Goal: Task Accomplishment & Management: Use online tool/utility

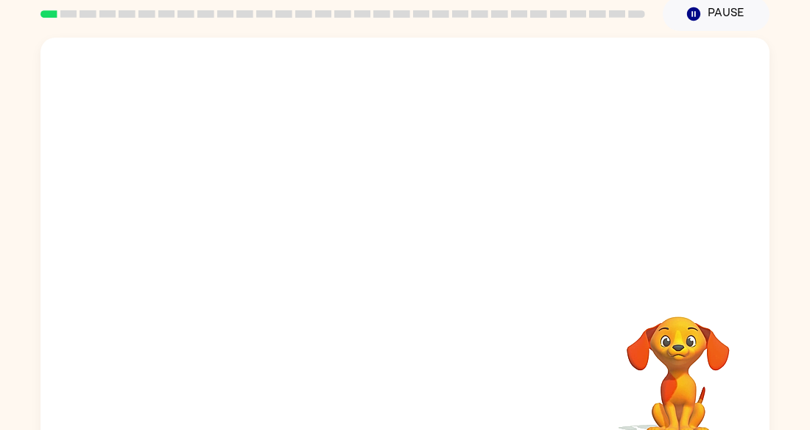
scroll to position [88, 0]
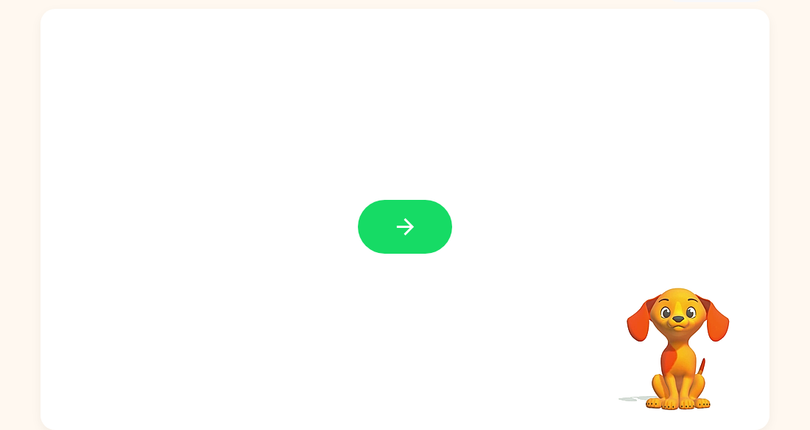
click at [408, 230] on icon "button" at bounding box center [404, 226] width 17 height 17
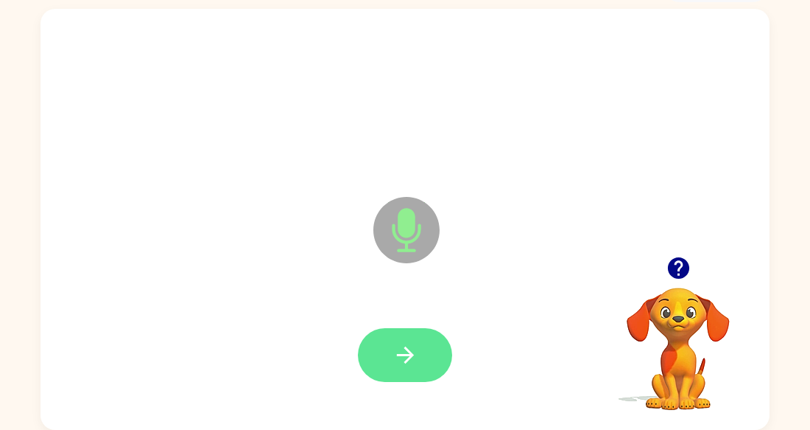
click at [406, 370] on button "button" at bounding box center [405, 355] width 94 height 54
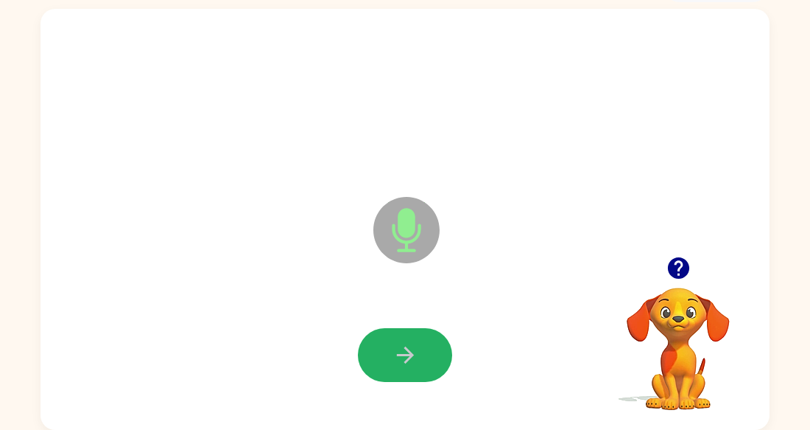
click at [377, 332] on button "button" at bounding box center [405, 355] width 94 height 54
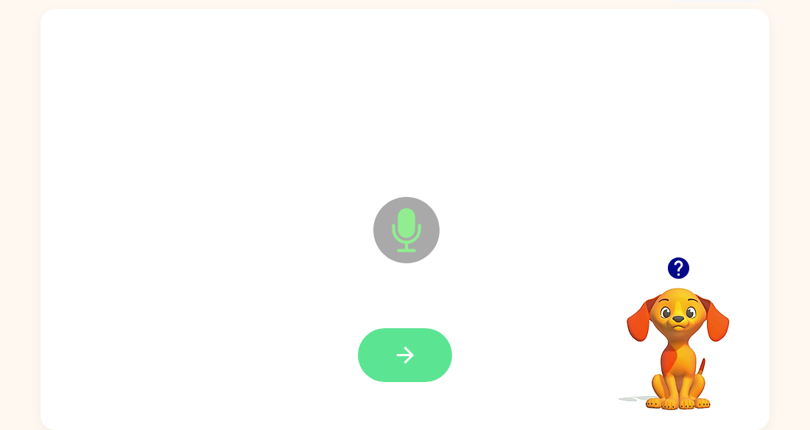
click at [427, 345] on button "button" at bounding box center [405, 355] width 94 height 54
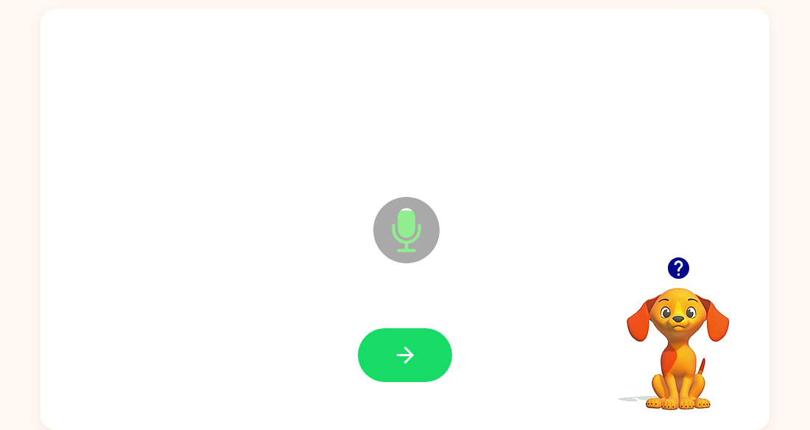
click at [676, 260] on icon "button" at bounding box center [677, 267] width 21 height 21
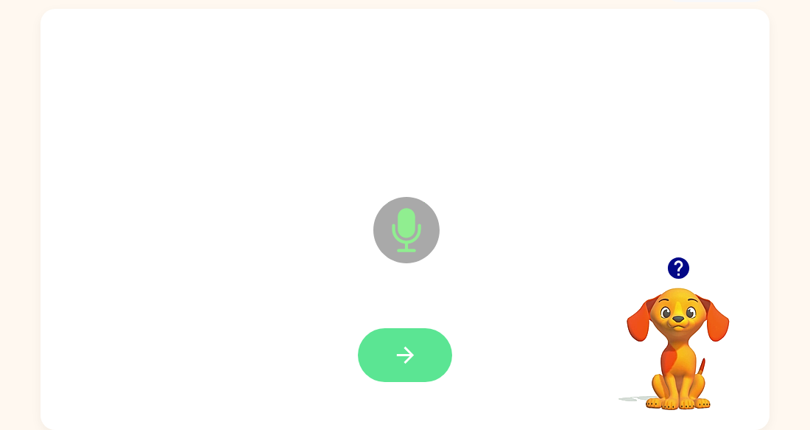
click at [426, 347] on button "button" at bounding box center [405, 355] width 94 height 54
click at [415, 357] on icon "button" at bounding box center [406, 355] width 26 height 26
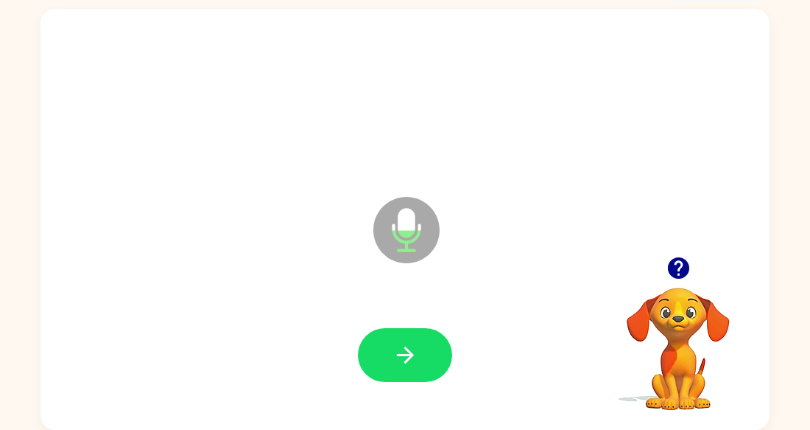
click at [669, 258] on icon "button" at bounding box center [679, 268] width 26 height 26
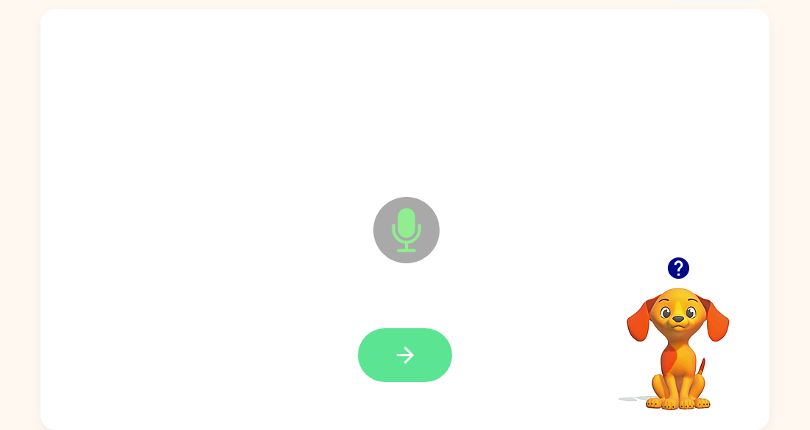
click at [412, 343] on icon "button" at bounding box center [406, 355] width 26 height 26
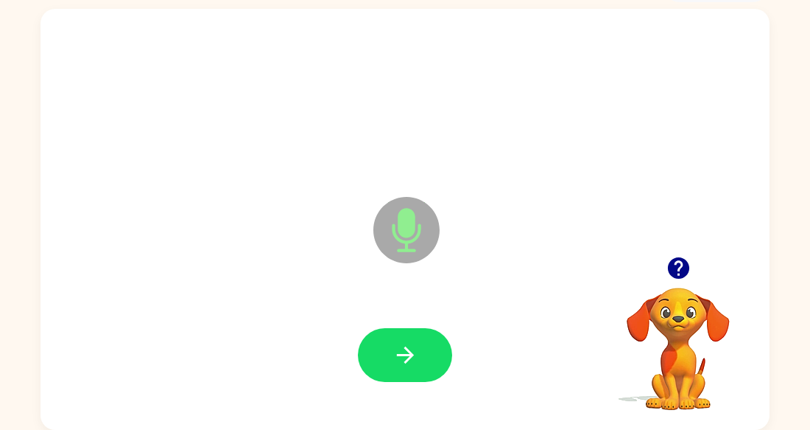
click at [412, 343] on icon "button" at bounding box center [406, 355] width 26 height 26
drag, startPoint x: 412, startPoint y: 343, endPoint x: 685, endPoint y: 295, distance: 277.5
click at [685, 295] on div "Microphone The Microphone is here when it is your turn to talk Your browser mus…" at bounding box center [405, 219] width 729 height 421
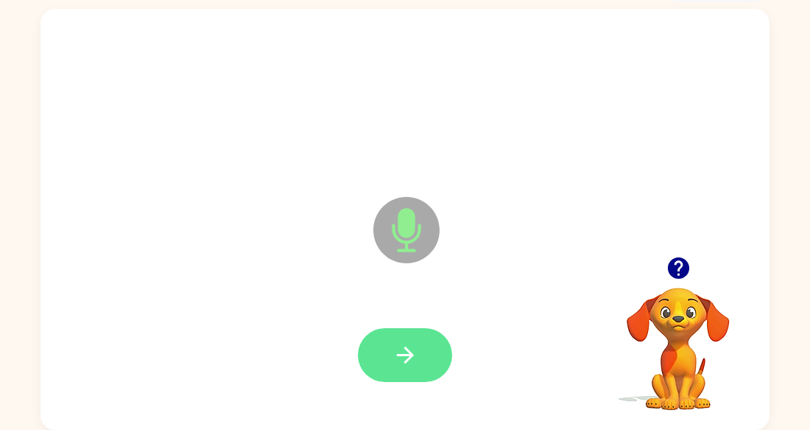
click at [407, 356] on icon "button" at bounding box center [406, 355] width 26 height 26
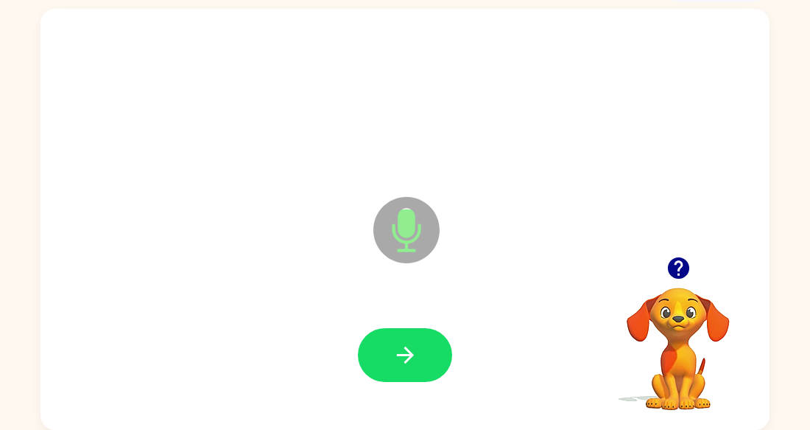
click at [683, 269] on icon "button" at bounding box center [677, 267] width 21 height 21
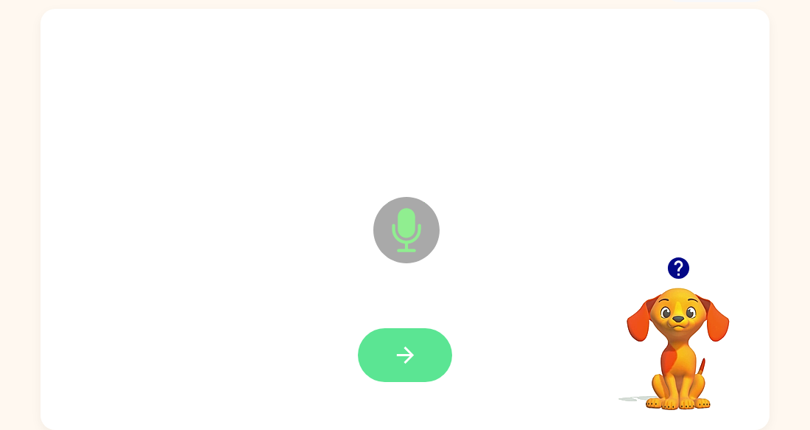
click at [430, 355] on button "button" at bounding box center [405, 355] width 94 height 54
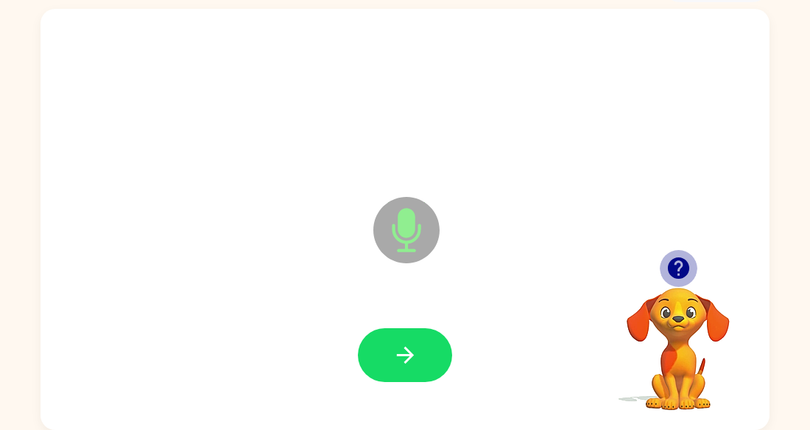
click at [686, 270] on icon "button" at bounding box center [677, 267] width 21 height 21
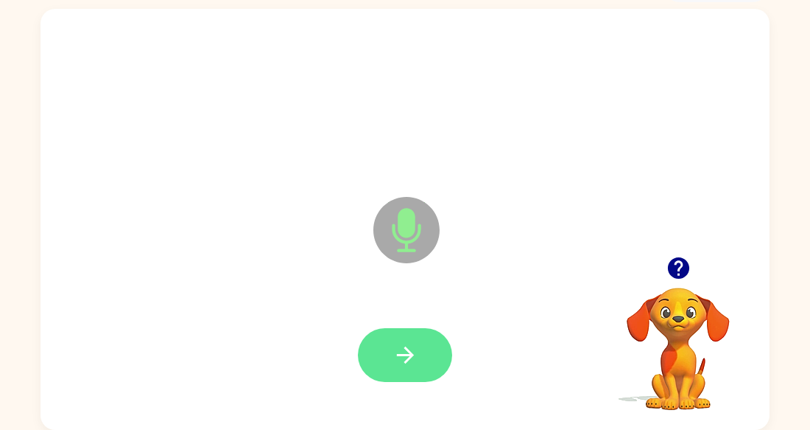
click at [399, 350] on icon "button" at bounding box center [406, 355] width 26 height 26
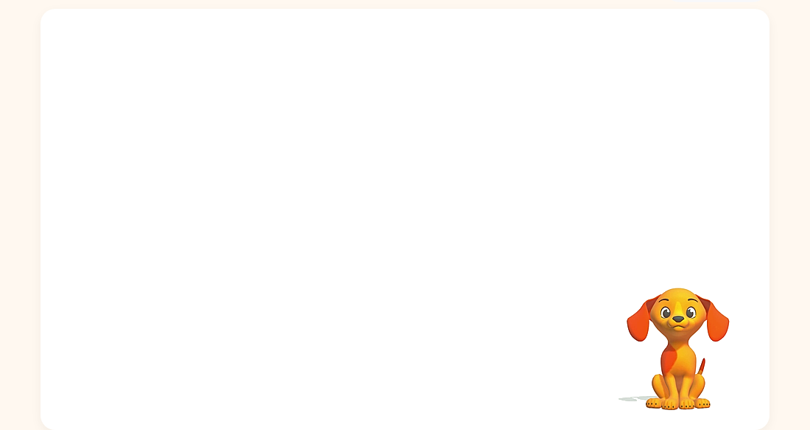
click at [671, 318] on video "Your browser must support playing .mp4 files to use Literably. Please try using…" at bounding box center [678, 337] width 147 height 147
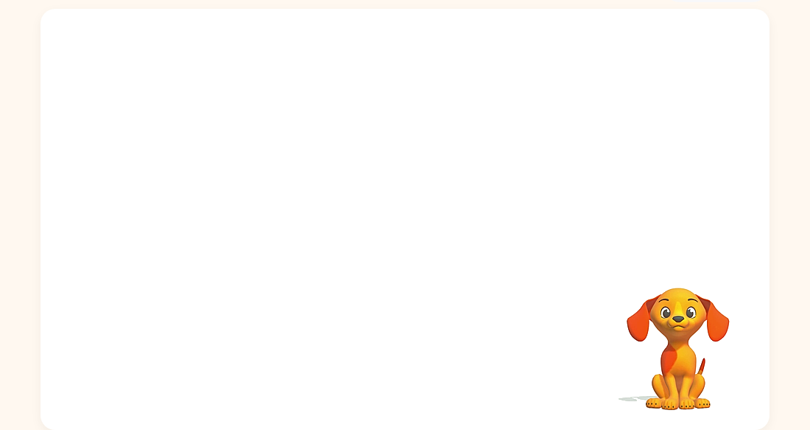
drag, startPoint x: 671, startPoint y: 318, endPoint x: 734, endPoint y: 393, distance: 97.8
click at [734, 393] on video "Your browser must support playing .mp4 files to use Literably. Please try using…" at bounding box center [678, 337] width 147 height 147
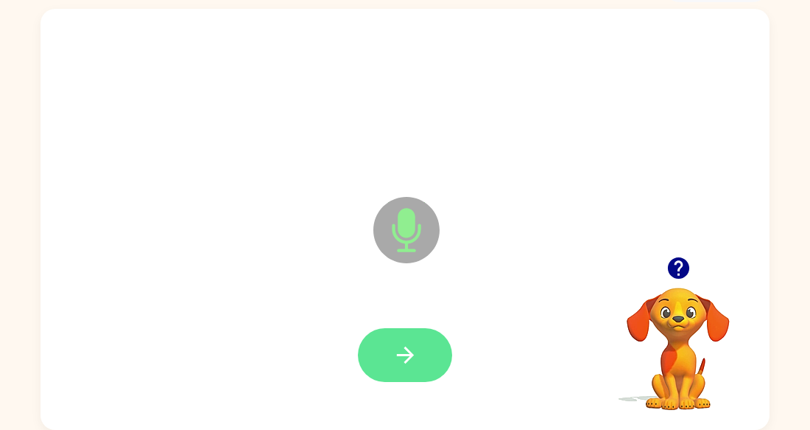
click at [427, 368] on button "button" at bounding box center [405, 355] width 94 height 54
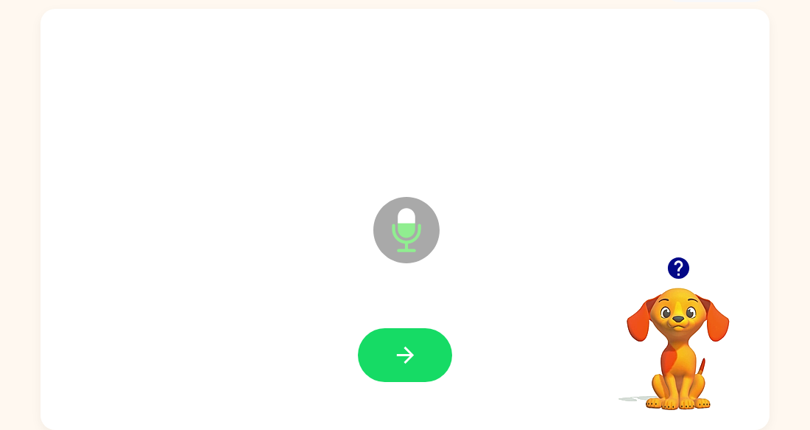
click at [427, 368] on button "button" at bounding box center [405, 355] width 94 height 54
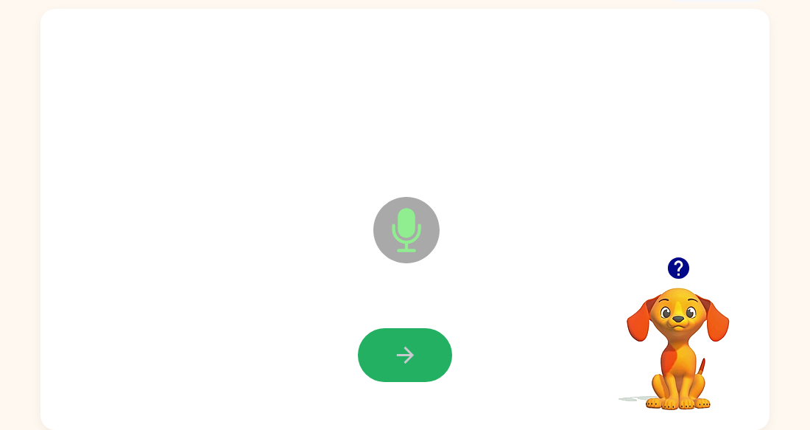
click at [427, 368] on button "button" at bounding box center [405, 355] width 94 height 54
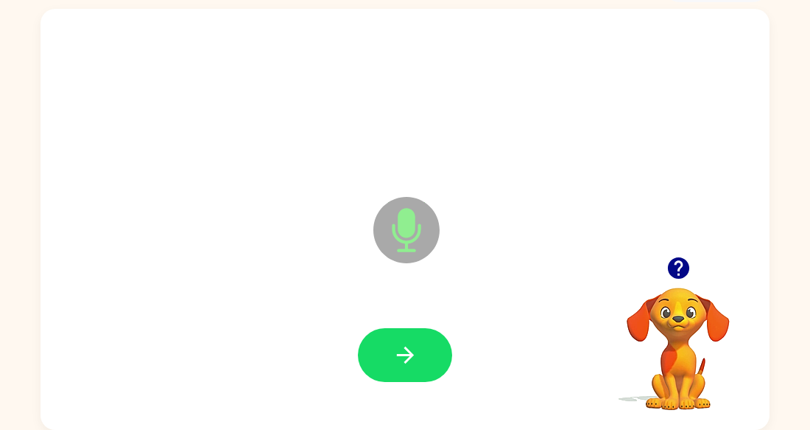
click at [427, 368] on button "button" at bounding box center [405, 355] width 94 height 54
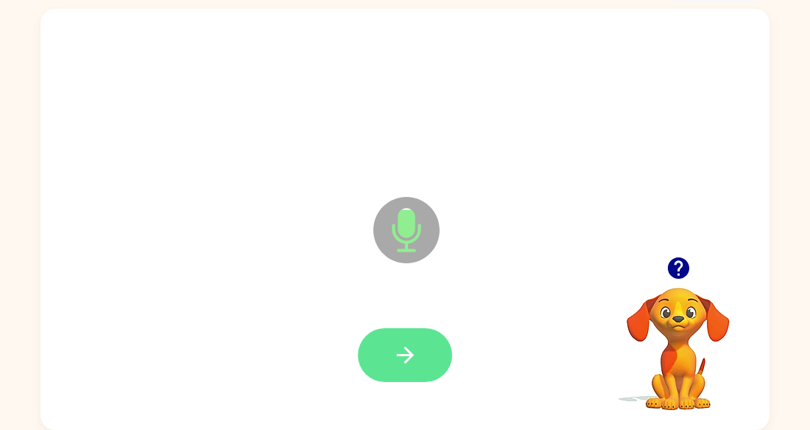
click at [404, 354] on icon "button" at bounding box center [404, 354] width 17 height 17
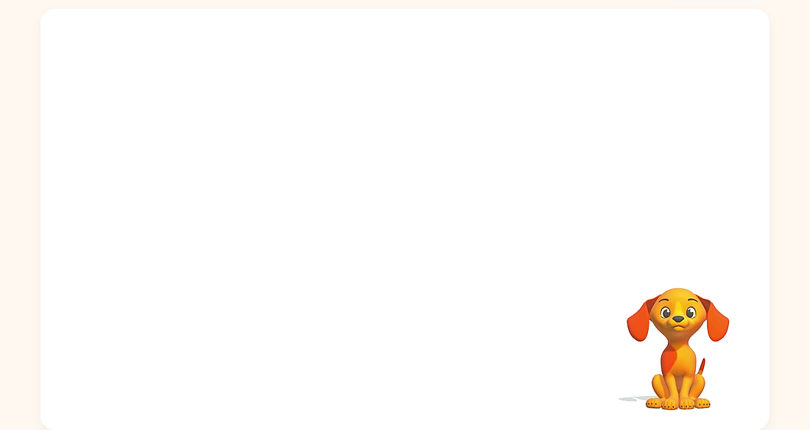
click at [679, 325] on video "Your browser must support playing .mp4 files to use Literably. Please try using…" at bounding box center [678, 337] width 147 height 147
click at [680, 319] on video "Your browser must support playing .mp4 files to use Literably. Please try using…" at bounding box center [678, 337] width 147 height 147
click at [693, 314] on video "Your browser must support playing .mp4 files to use Literably. Please try using…" at bounding box center [678, 337] width 147 height 147
click at [687, 320] on video "Your browser must support playing .mp4 files to use Literably. Please try using…" at bounding box center [678, 337] width 147 height 147
click at [693, 309] on video "Your browser must support playing .mp4 files to use Literably. Please try using…" at bounding box center [678, 337] width 147 height 147
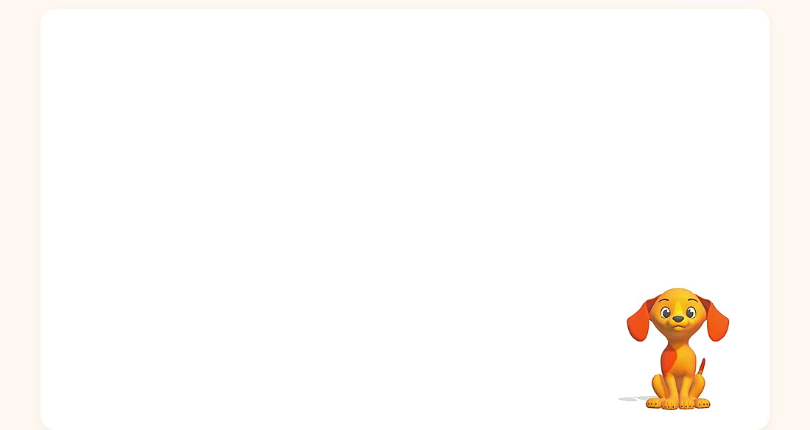
click at [698, 314] on video "Your browser must support playing .mp4 files to use Literably. Please try using…" at bounding box center [678, 337] width 147 height 147
click at [687, 314] on video "Your browser must support playing .mp4 files to use Literably. Please try using…" at bounding box center [678, 337] width 147 height 147
click at [450, 253] on div at bounding box center [405, 219] width 729 height 421
click at [683, 328] on video "Your browser must support playing .mp4 files to use Literably. Please try using…" at bounding box center [678, 337] width 147 height 147
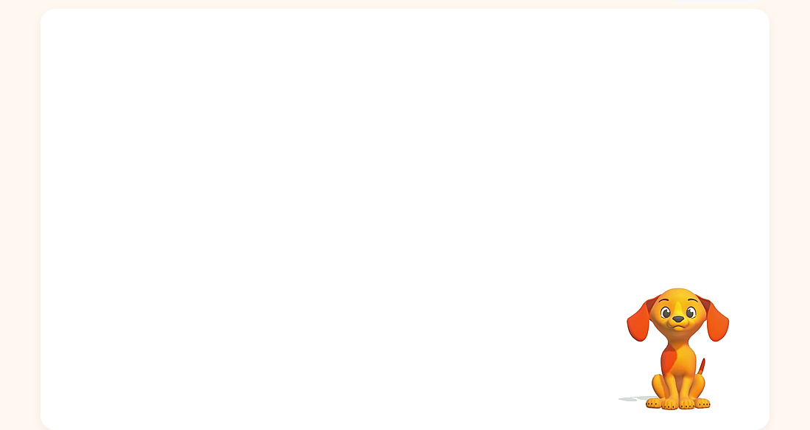
click at [683, 328] on video "Your browser must support playing .mp4 files to use Literably. Please try using…" at bounding box center [678, 337] width 147 height 147
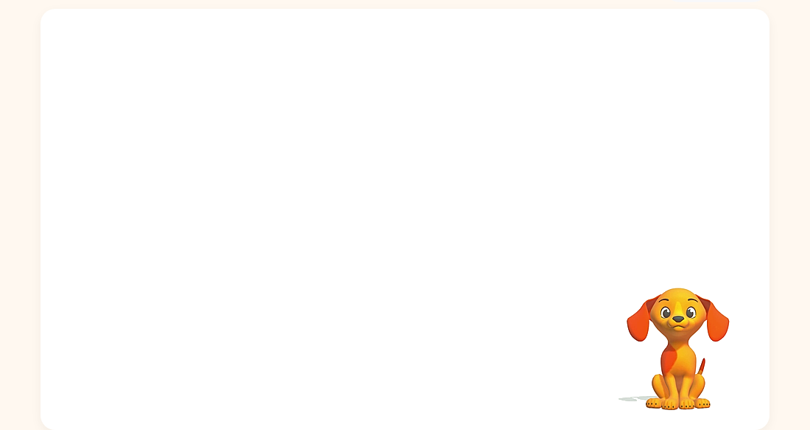
click at [683, 328] on video "Your browser must support playing .mp4 files to use Literably. Please try using…" at bounding box center [678, 337] width 147 height 147
click at [670, 263] on div at bounding box center [405, 219] width 729 height 421
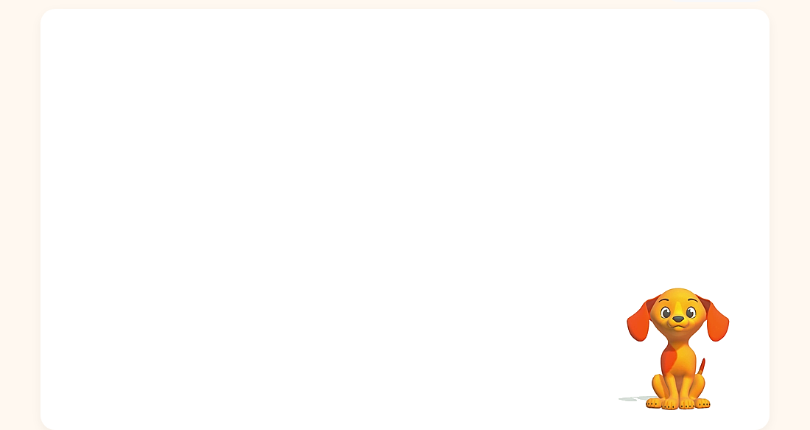
click at [670, 263] on div at bounding box center [405, 219] width 729 height 421
click at [579, 236] on div at bounding box center [405, 219] width 729 height 421
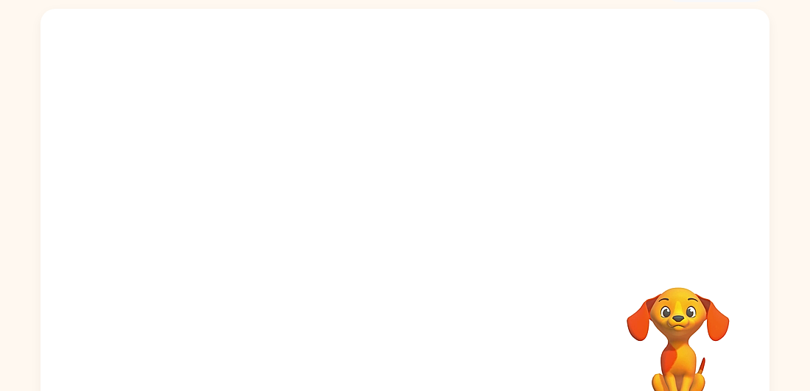
click at [500, 303] on div at bounding box center [405, 355] width 700 height 121
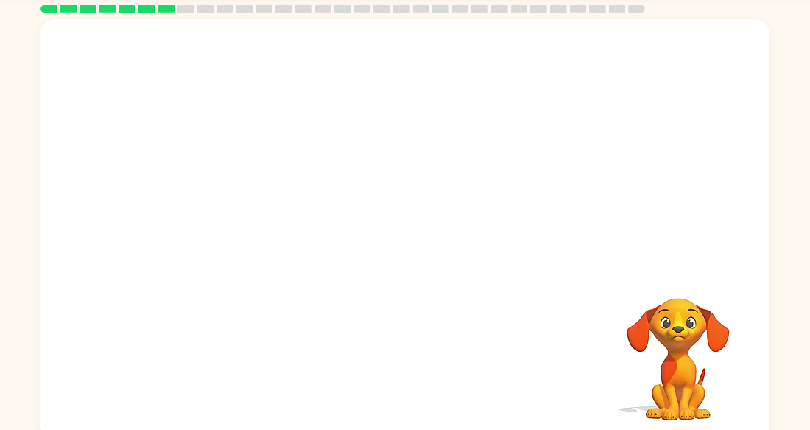
scroll to position [62, 0]
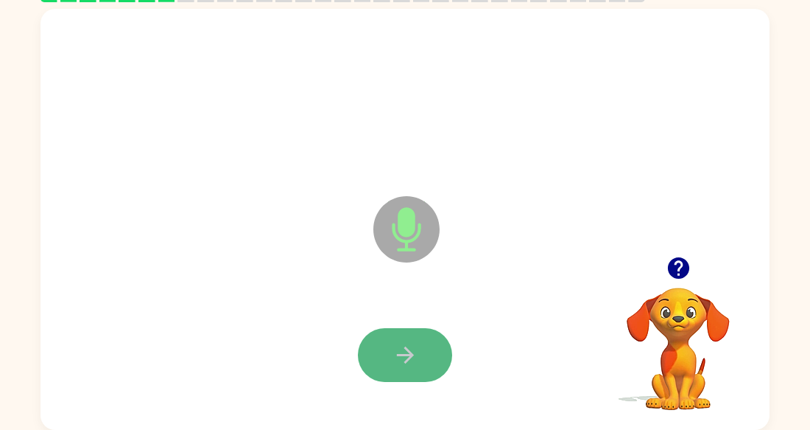
click at [418, 365] on icon "button" at bounding box center [406, 355] width 26 height 26
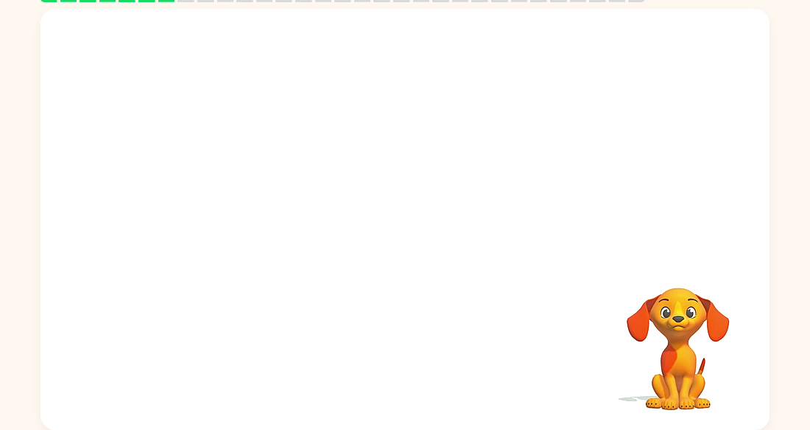
click at [486, 223] on div at bounding box center [405, 219] width 729 height 421
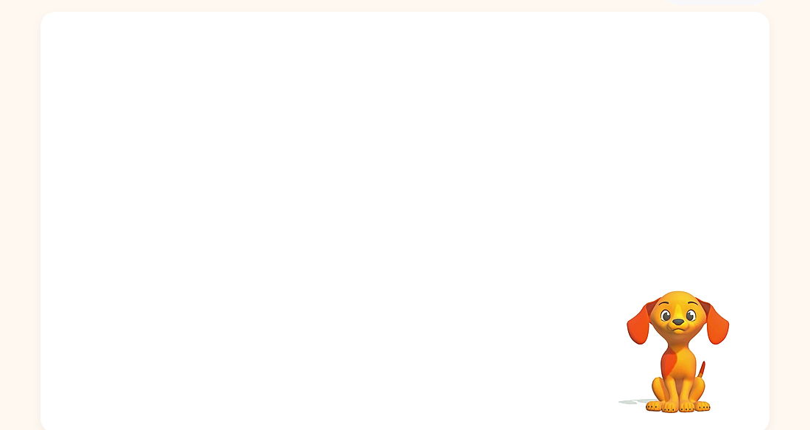
scroll to position [88, 0]
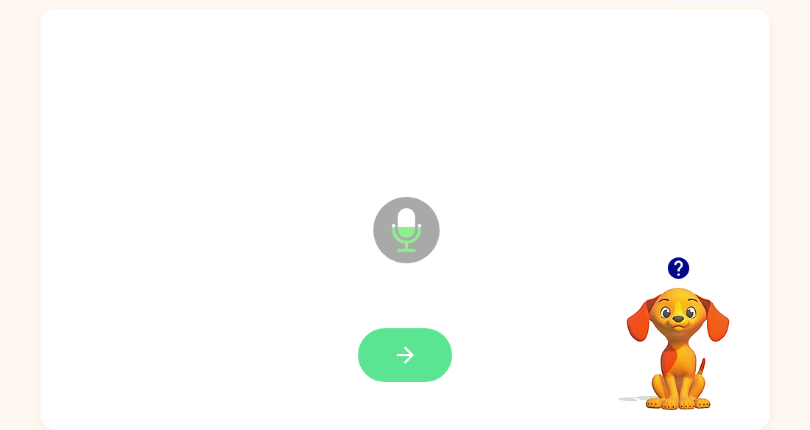
click at [413, 367] on icon "button" at bounding box center [406, 355] width 26 height 26
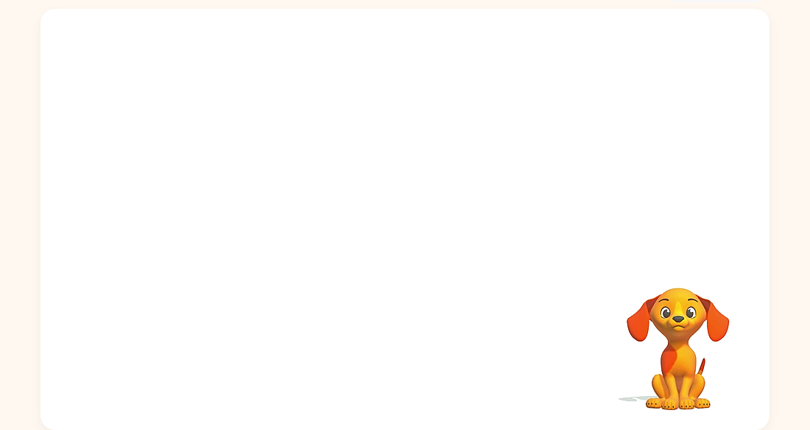
scroll to position [0, 0]
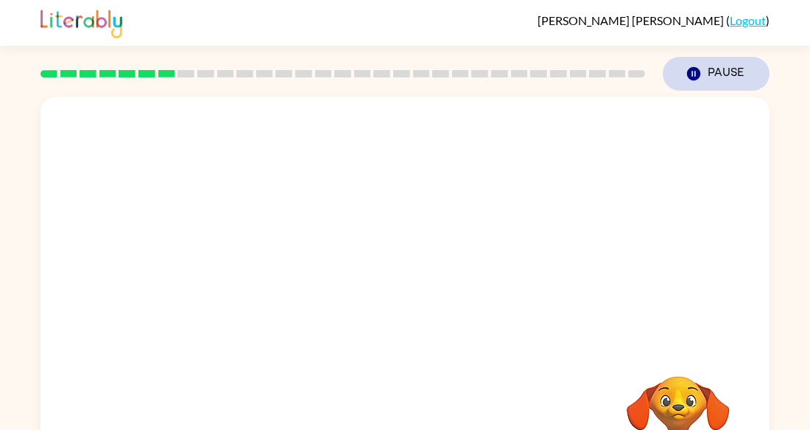
click at [716, 84] on button "Pause Pause" at bounding box center [716, 74] width 107 height 34
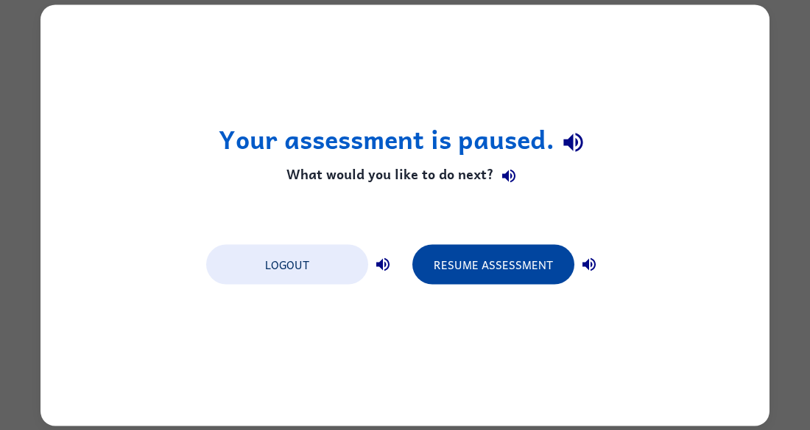
click at [450, 270] on button "Resume Assessment" at bounding box center [494, 264] width 162 height 40
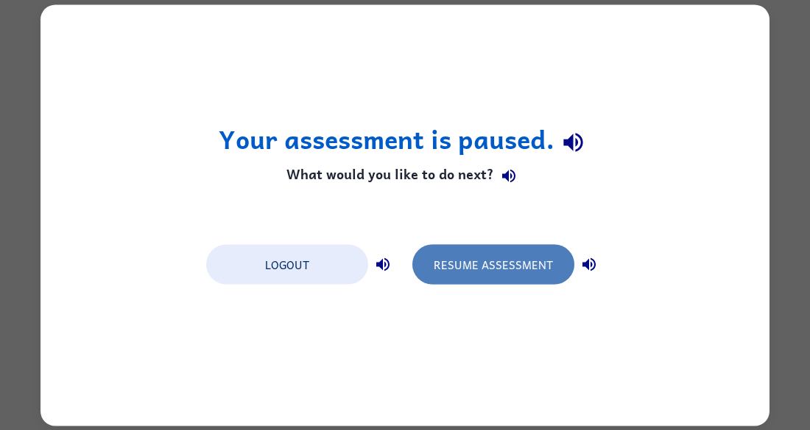
click at [530, 272] on button "Resume Assessment" at bounding box center [494, 264] width 162 height 40
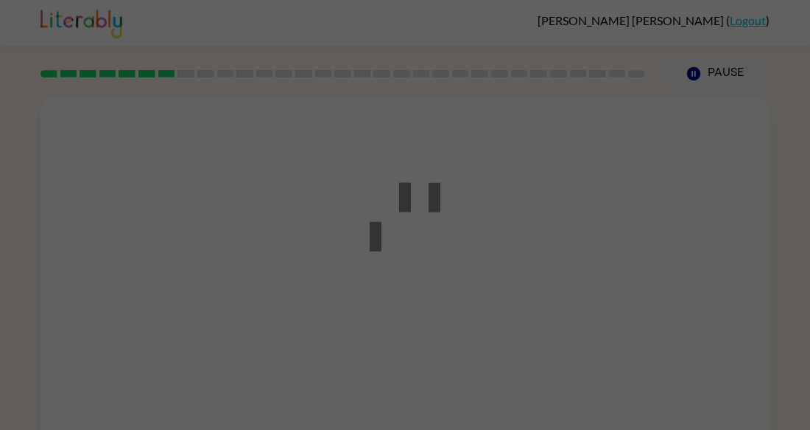
click at [530, 272] on div at bounding box center [405, 215] width 810 height 430
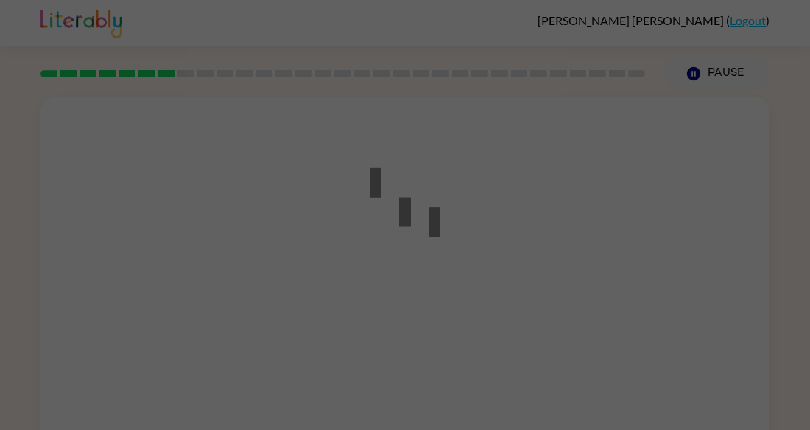
click at [472, 231] on div at bounding box center [405, 215] width 810 height 430
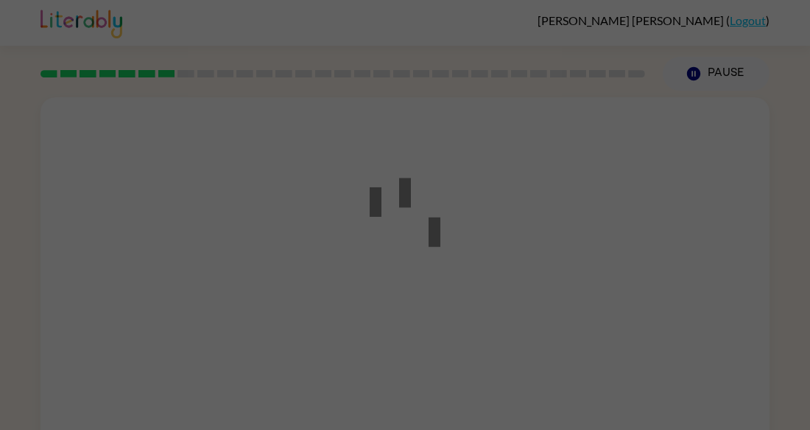
click at [472, 231] on div at bounding box center [405, 215] width 810 height 430
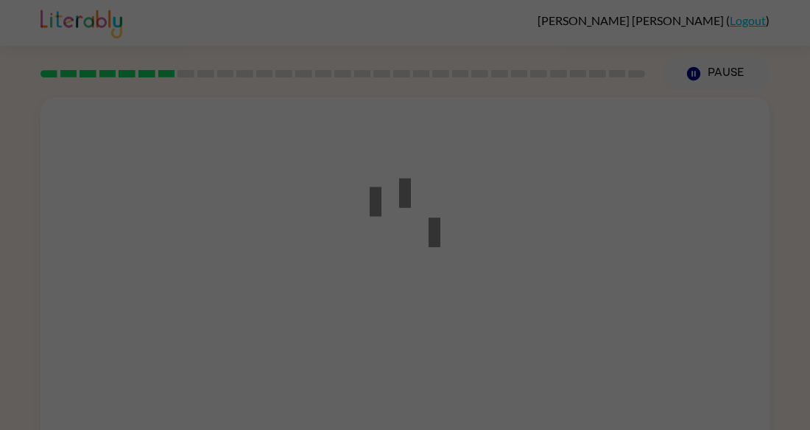
click at [472, 231] on div at bounding box center [405, 215] width 810 height 430
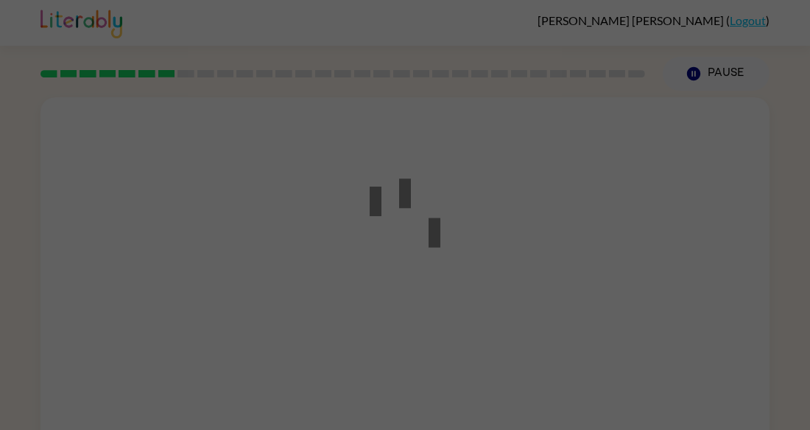
click at [472, 231] on div at bounding box center [405, 215] width 810 height 430
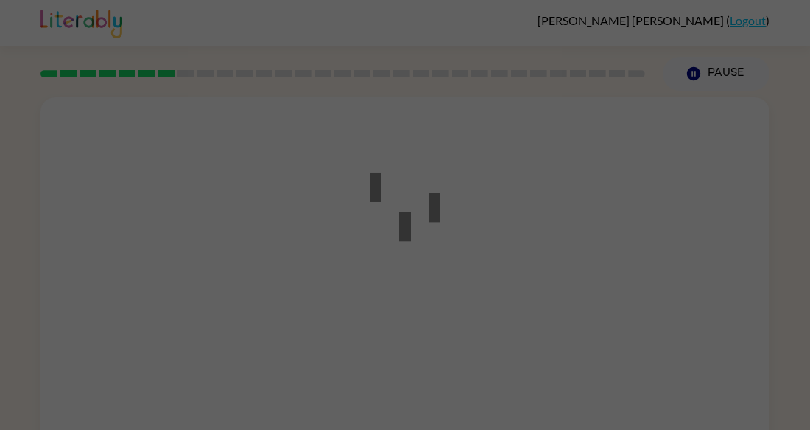
click at [472, 231] on div at bounding box center [405, 215] width 810 height 430
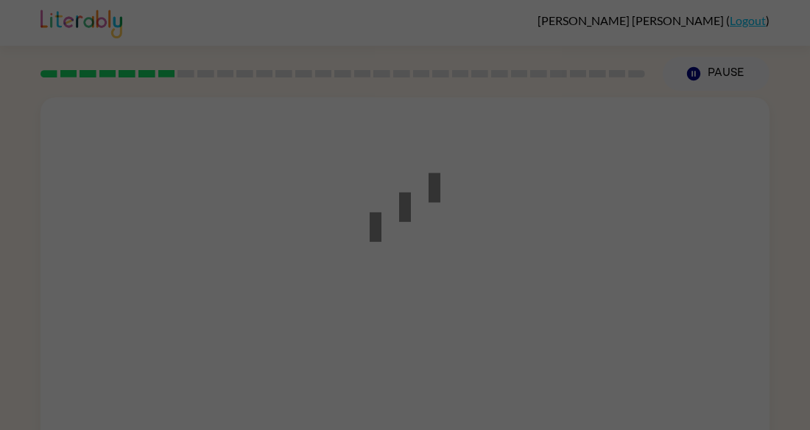
click at [472, 231] on div at bounding box center [405, 215] width 810 height 430
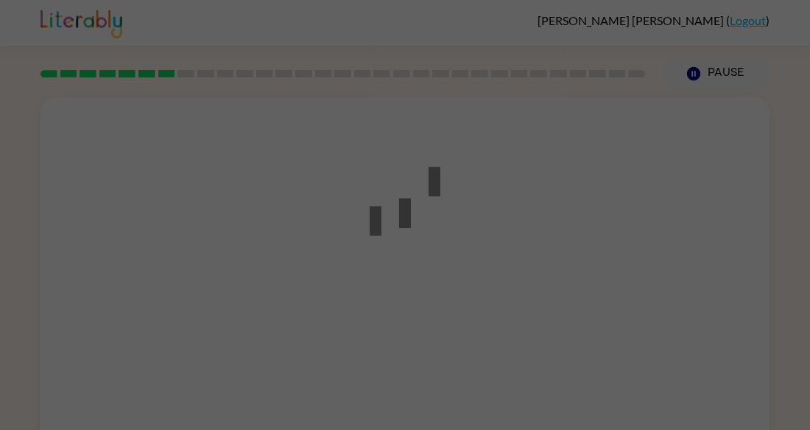
click at [472, 231] on div at bounding box center [405, 215] width 810 height 430
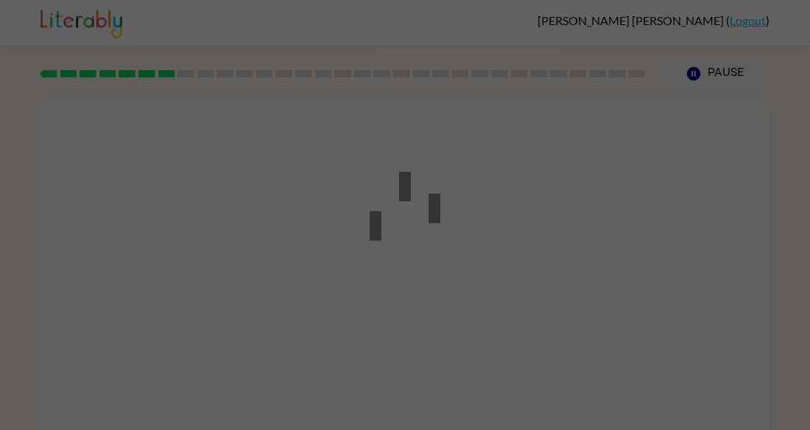
click at [472, 231] on div at bounding box center [405, 215] width 810 height 430
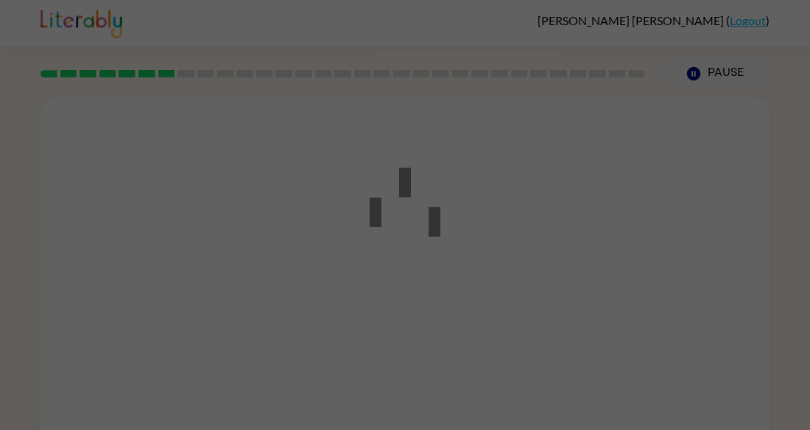
click at [472, 231] on div at bounding box center [405, 215] width 810 height 430
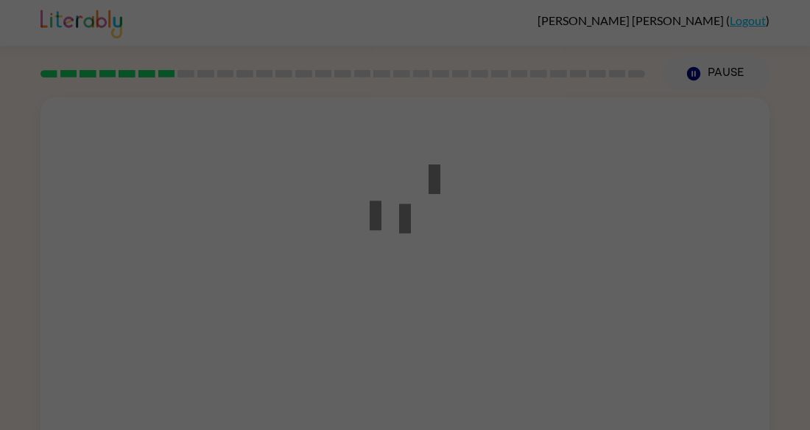
click at [472, 231] on div at bounding box center [405, 215] width 810 height 430
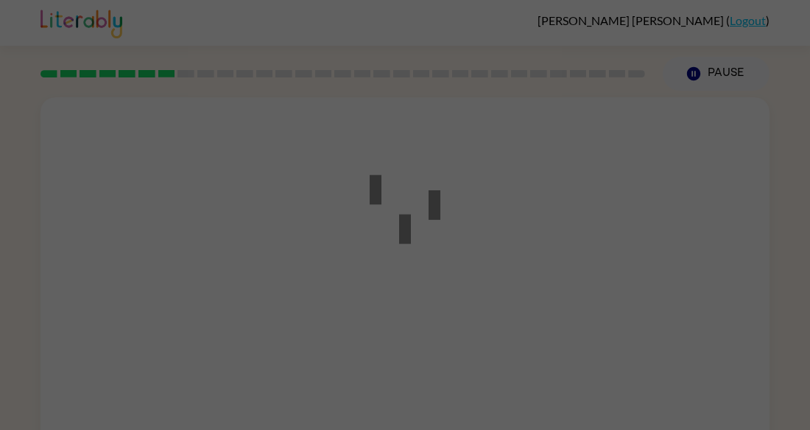
click at [472, 231] on div at bounding box center [405, 215] width 810 height 430
click at [498, 231] on div at bounding box center [405, 215] width 810 height 430
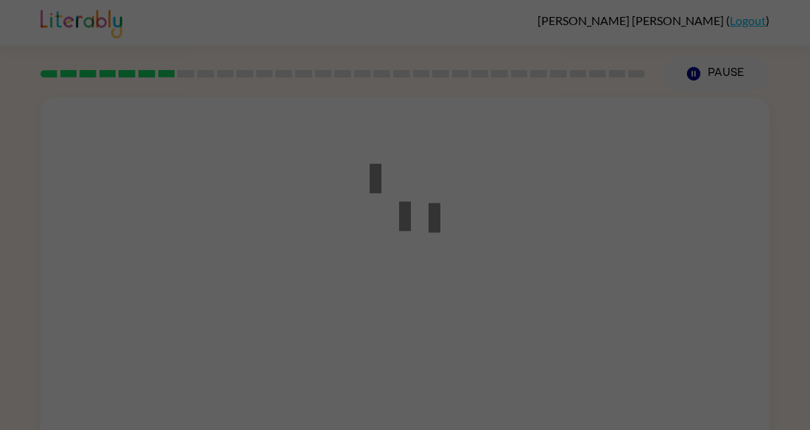
click at [498, 231] on div at bounding box center [405, 215] width 810 height 430
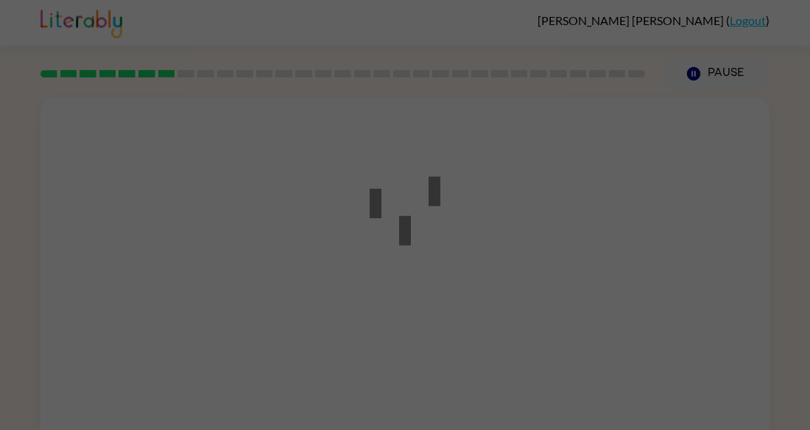
click at [498, 231] on div at bounding box center [405, 215] width 810 height 430
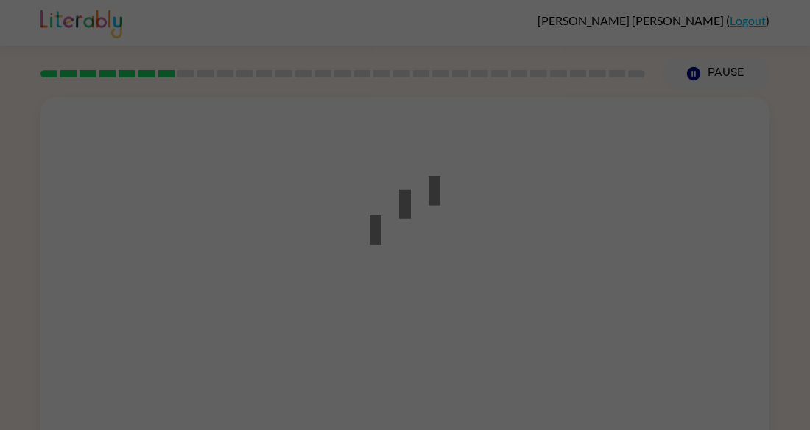
click at [498, 231] on div at bounding box center [405, 215] width 810 height 430
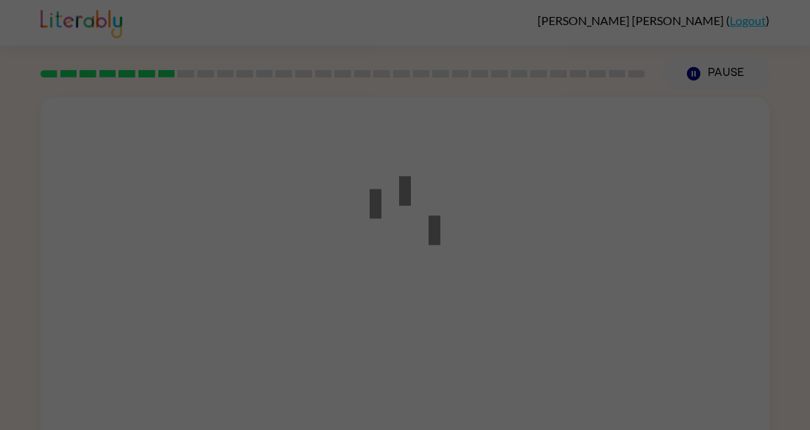
click at [498, 231] on div at bounding box center [405, 215] width 810 height 430
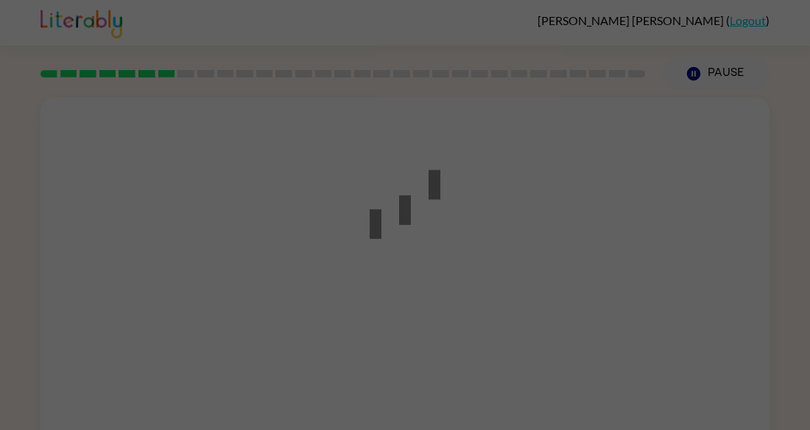
click at [498, 231] on div at bounding box center [405, 215] width 810 height 430
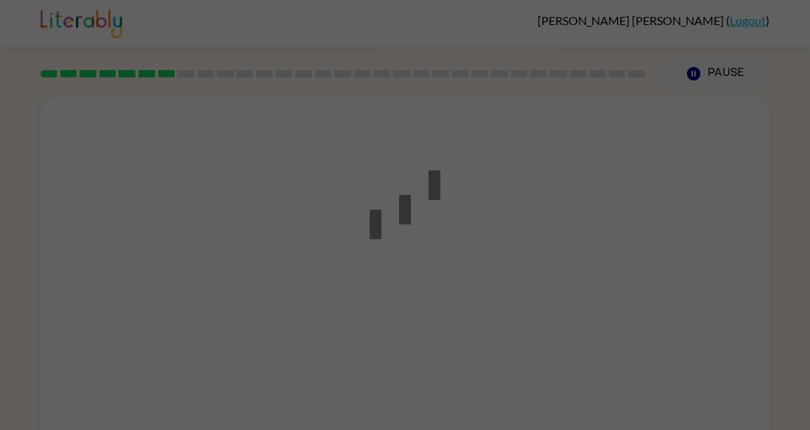
click at [498, 231] on div at bounding box center [405, 215] width 810 height 430
click at [499, 231] on div at bounding box center [405, 215] width 810 height 430
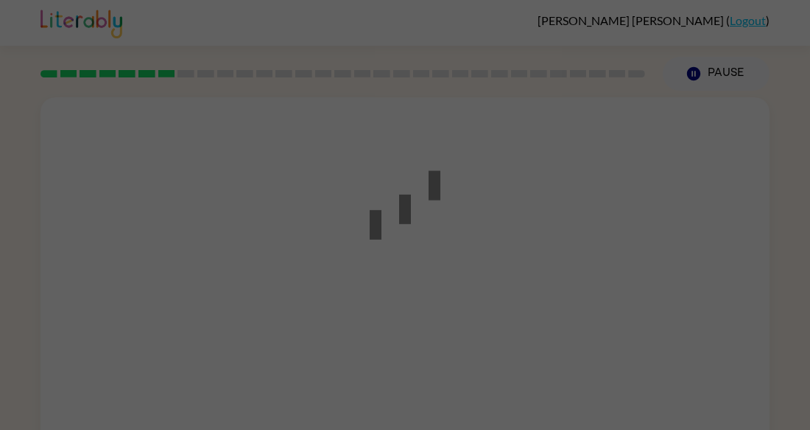
click at [499, 231] on div at bounding box center [405, 215] width 810 height 430
click at [499, 232] on div at bounding box center [405, 215] width 810 height 430
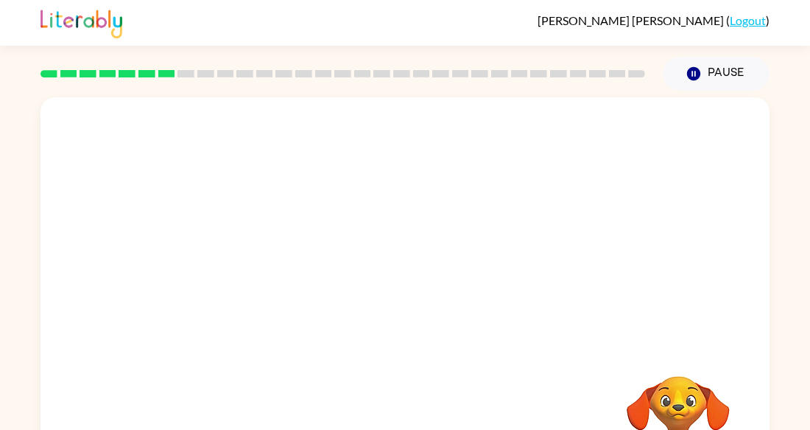
scroll to position [88, 0]
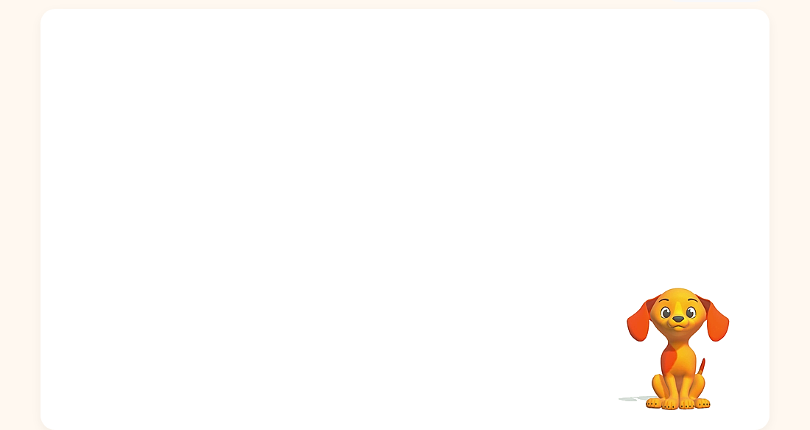
click at [639, 270] on video "Your browser must support playing .mp4 files to use Literably. Please try using…" at bounding box center [678, 337] width 147 height 147
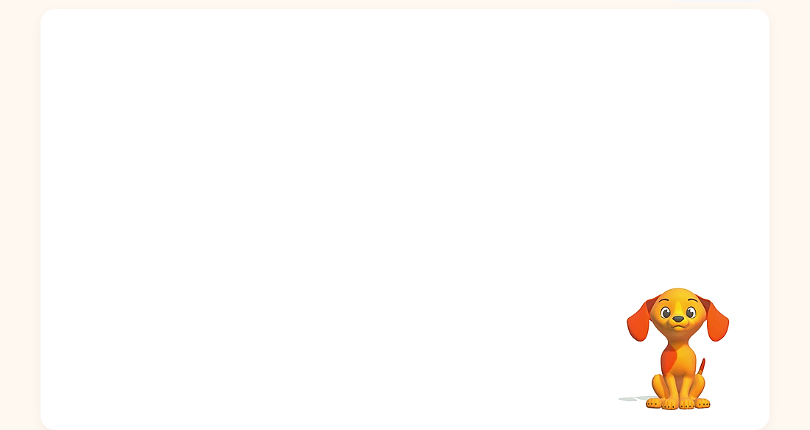
click at [639, 270] on video "Your browser must support playing .mp4 files to use Literably. Please try using…" at bounding box center [678, 337] width 147 height 147
click at [635, 245] on div at bounding box center [405, 133] width 729 height 248
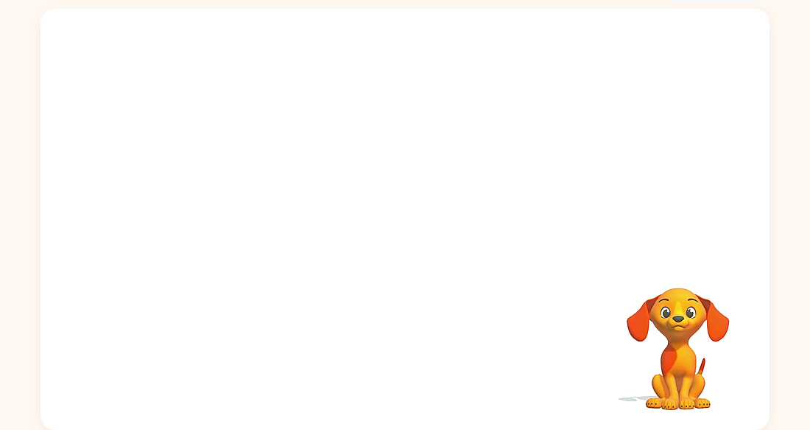
click at [635, 245] on div at bounding box center [405, 133] width 729 height 248
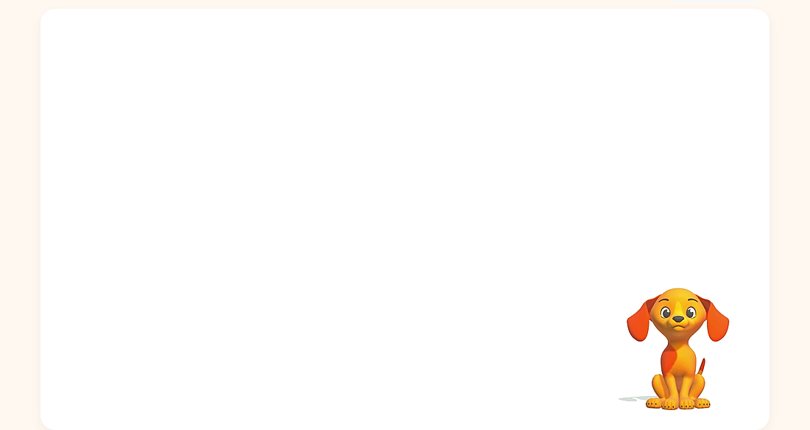
click at [635, 245] on div at bounding box center [405, 133] width 729 height 248
click at [635, 245] on div at bounding box center [405, 219] width 729 height 421
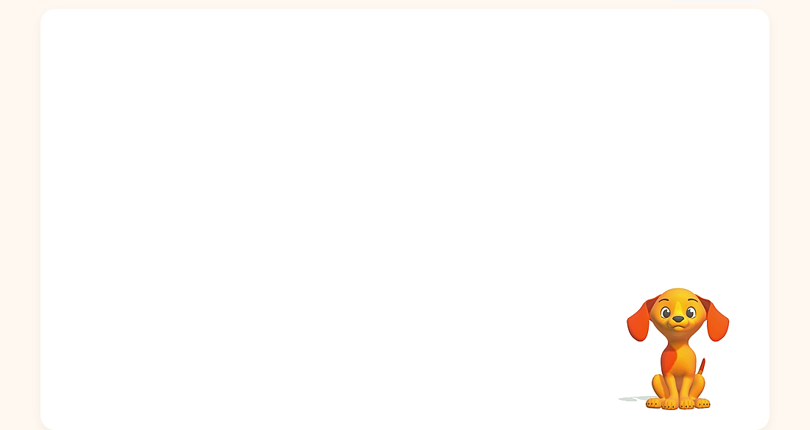
click at [635, 245] on div at bounding box center [405, 219] width 729 height 421
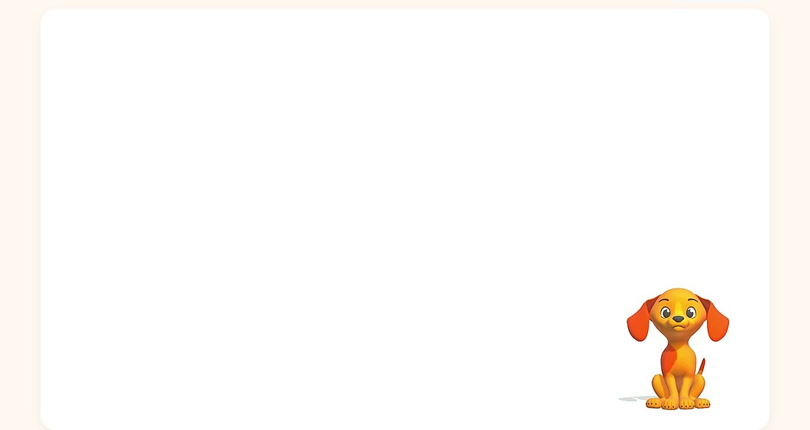
click at [377, 295] on div at bounding box center [405, 355] width 700 height 121
click at [355, 262] on div at bounding box center [405, 219] width 729 height 421
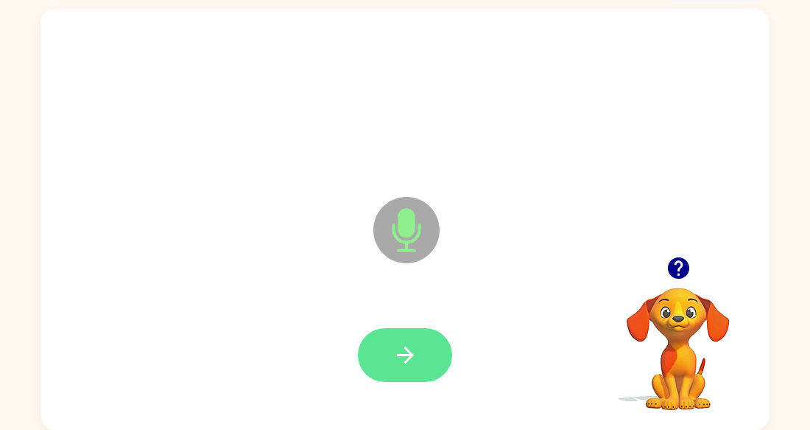
click at [411, 362] on icon "button" at bounding box center [406, 355] width 26 height 26
click at [432, 362] on button "button" at bounding box center [405, 355] width 94 height 54
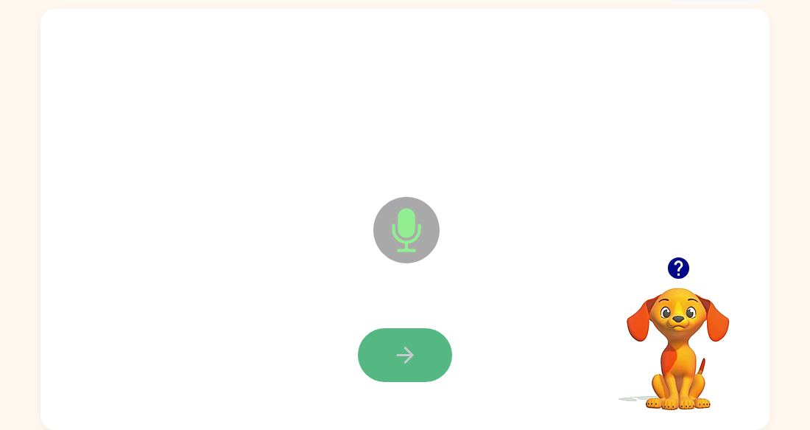
click at [396, 344] on icon "button" at bounding box center [406, 355] width 26 height 26
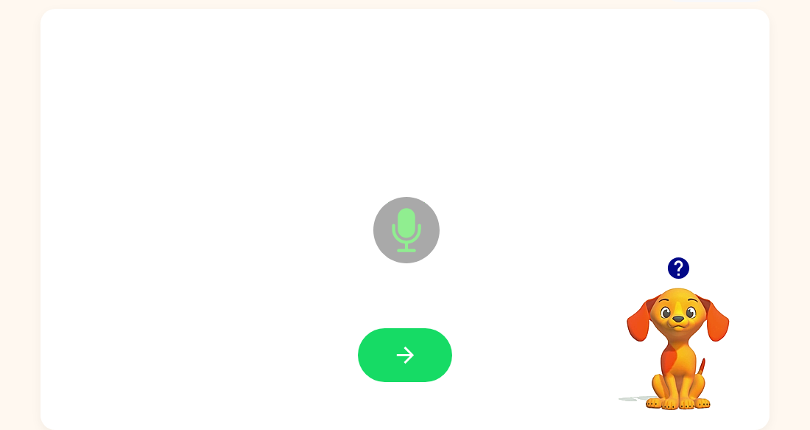
click at [396, 344] on icon "button" at bounding box center [406, 355] width 26 height 26
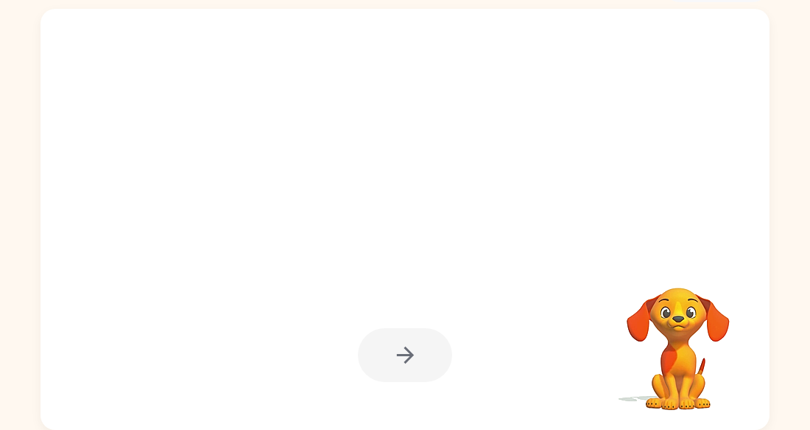
scroll to position [0, 0]
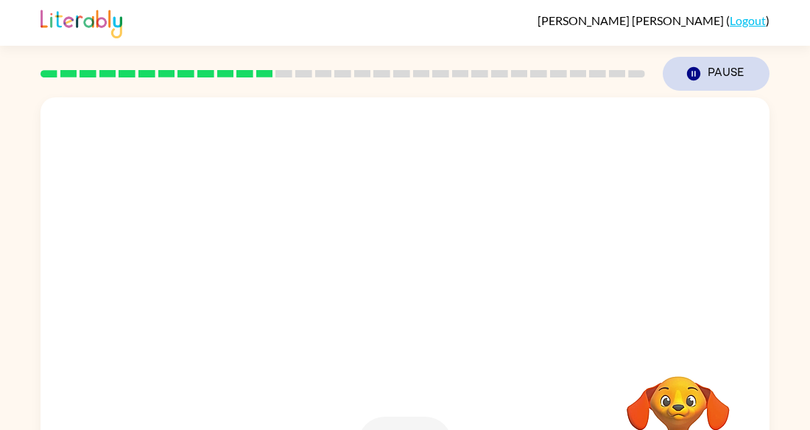
click at [732, 69] on button "Pause Pause" at bounding box center [716, 74] width 107 height 34
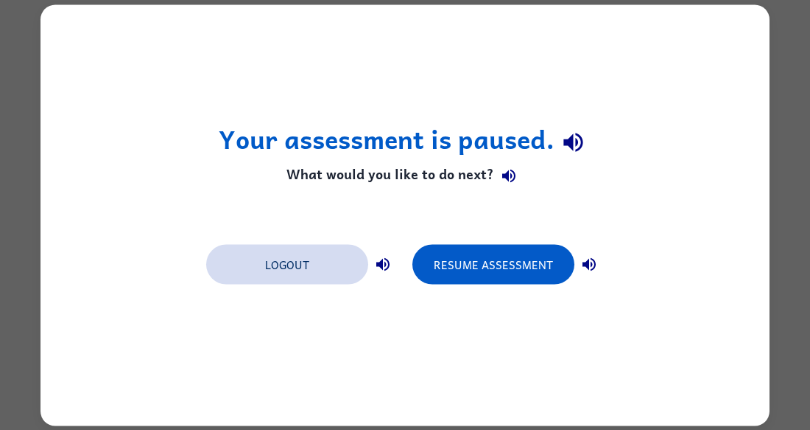
click at [281, 264] on button "Logout" at bounding box center [287, 264] width 162 height 40
